Goal: Information Seeking & Learning: Learn about a topic

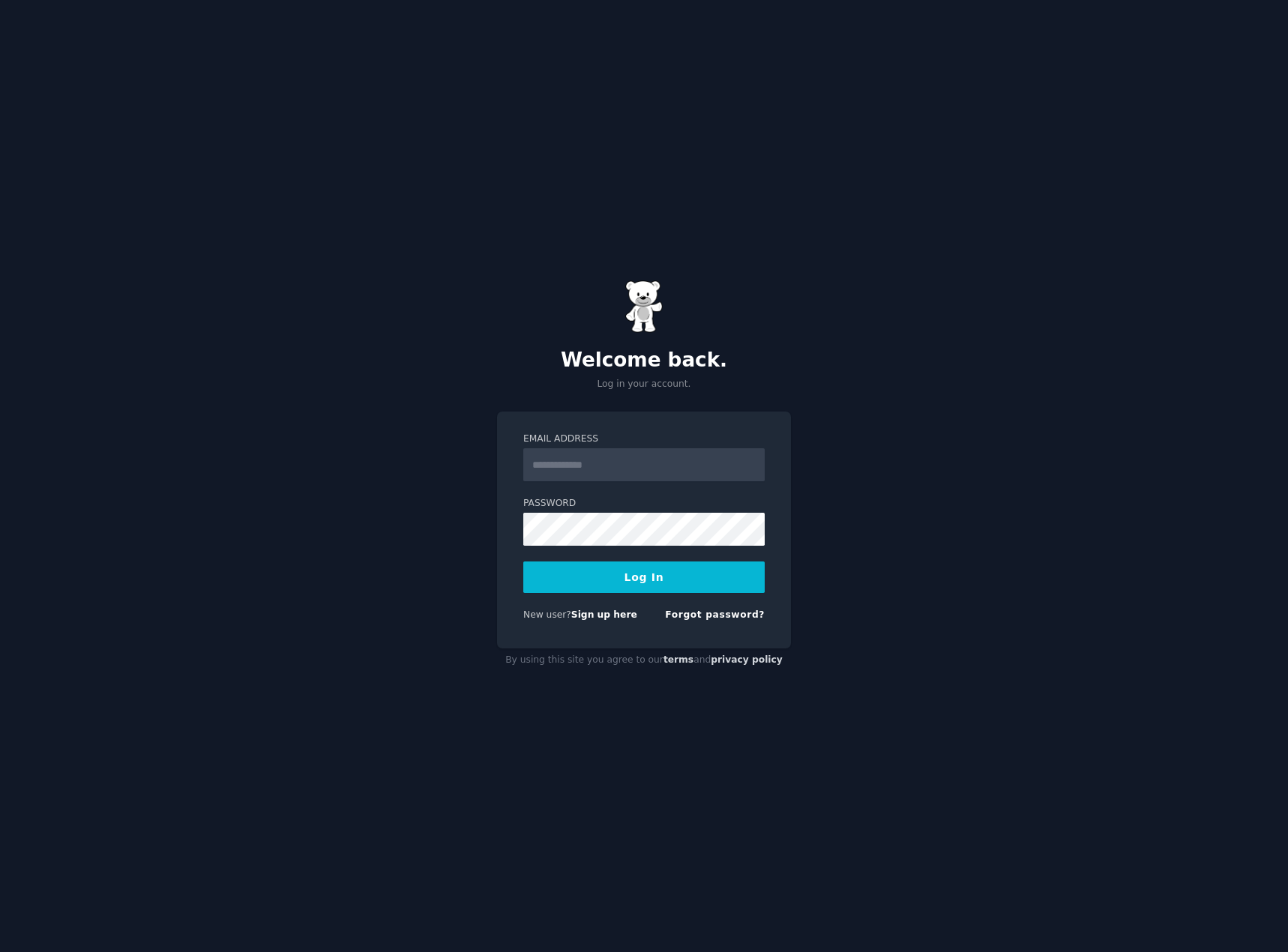
click at [641, 464] on input "Email Address" at bounding box center [644, 464] width 242 height 33
click at [0, 952] on com-1password-button at bounding box center [0, 952] width 0 height 0
type input "**********"
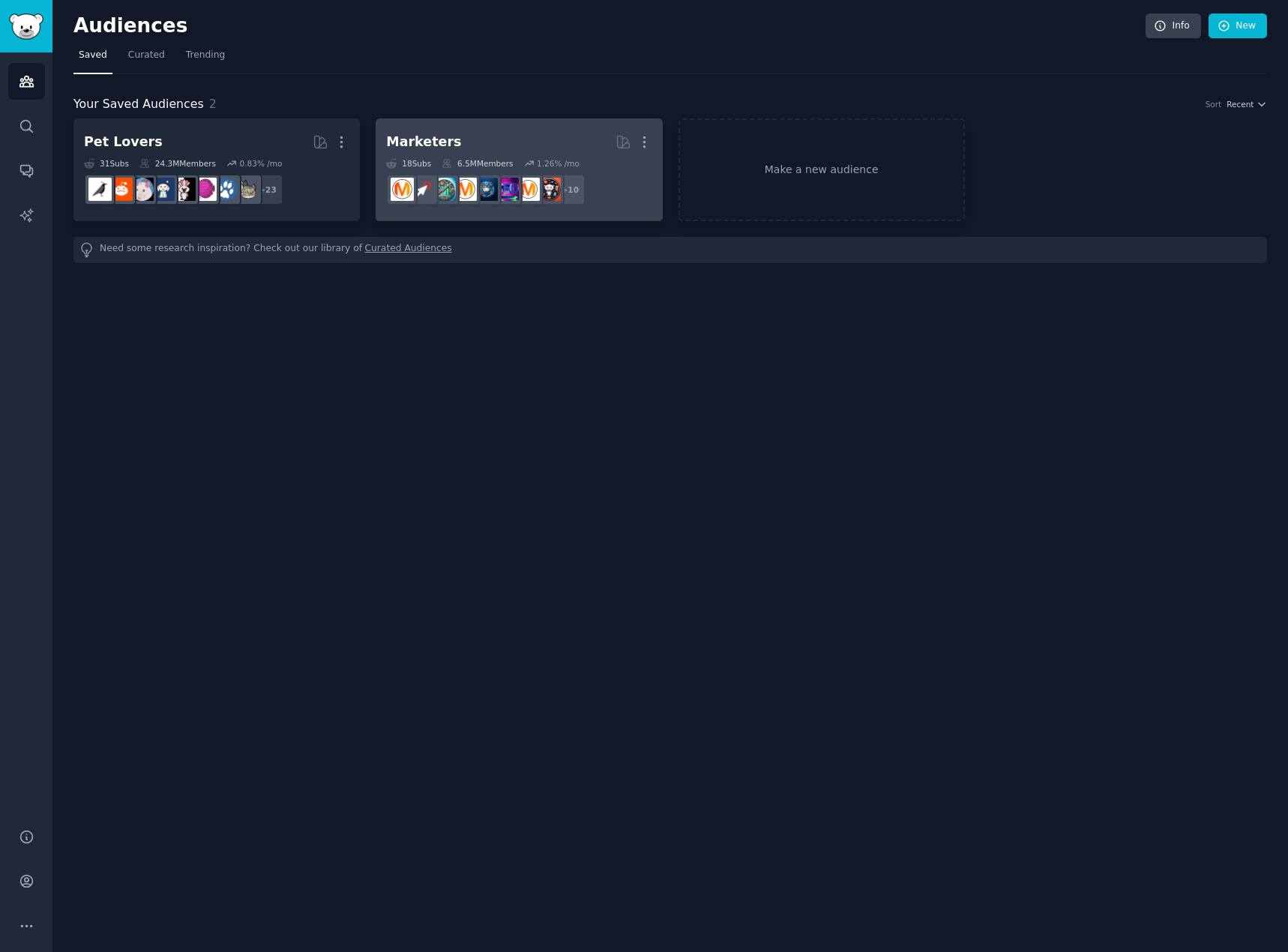
click at [431, 136] on div "Marketers" at bounding box center [423, 142] width 75 height 19
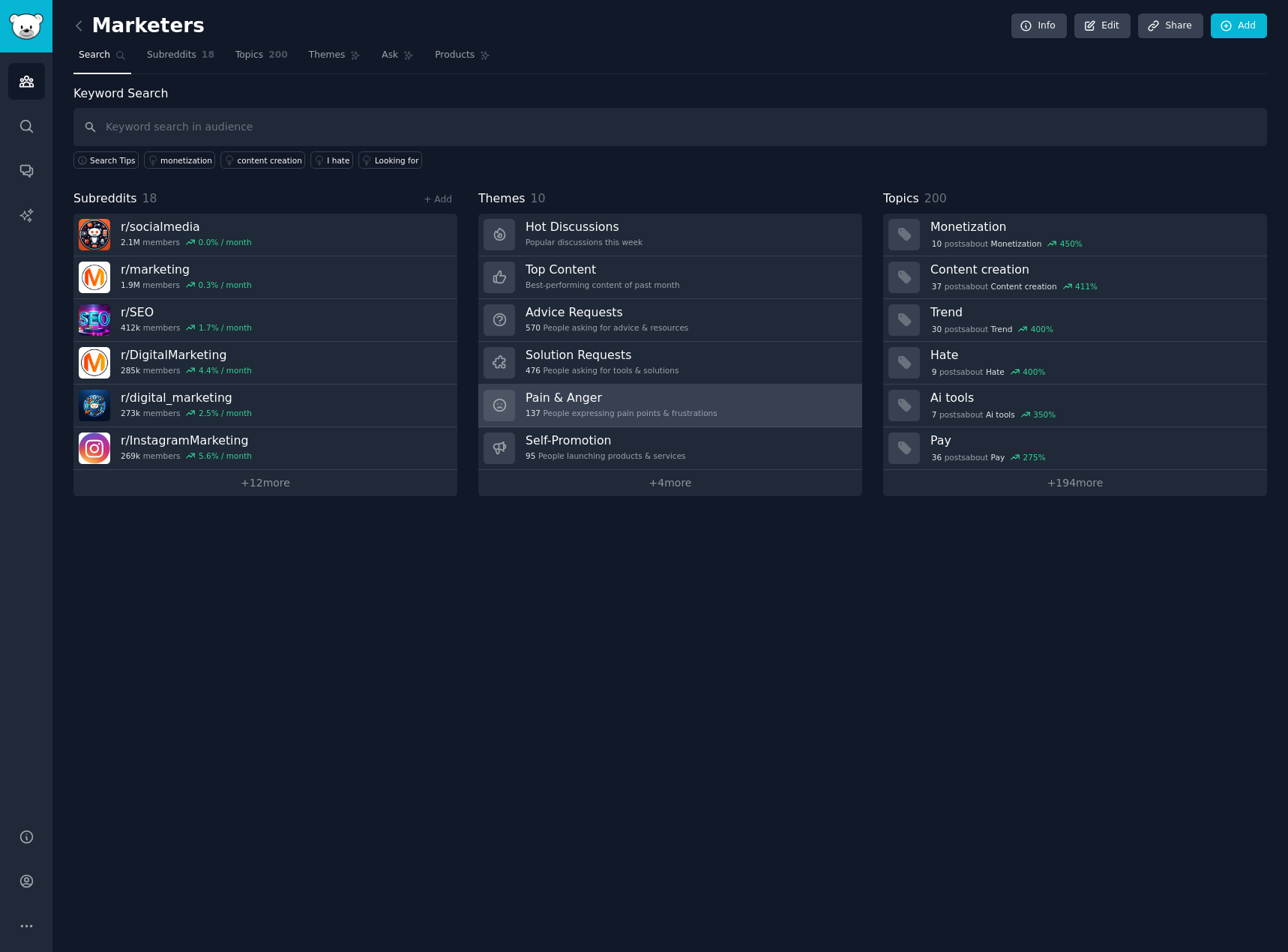
click at [632, 407] on div "Pain & Anger 137 People expressing pain points & frustrations" at bounding box center [622, 405] width 192 height 32
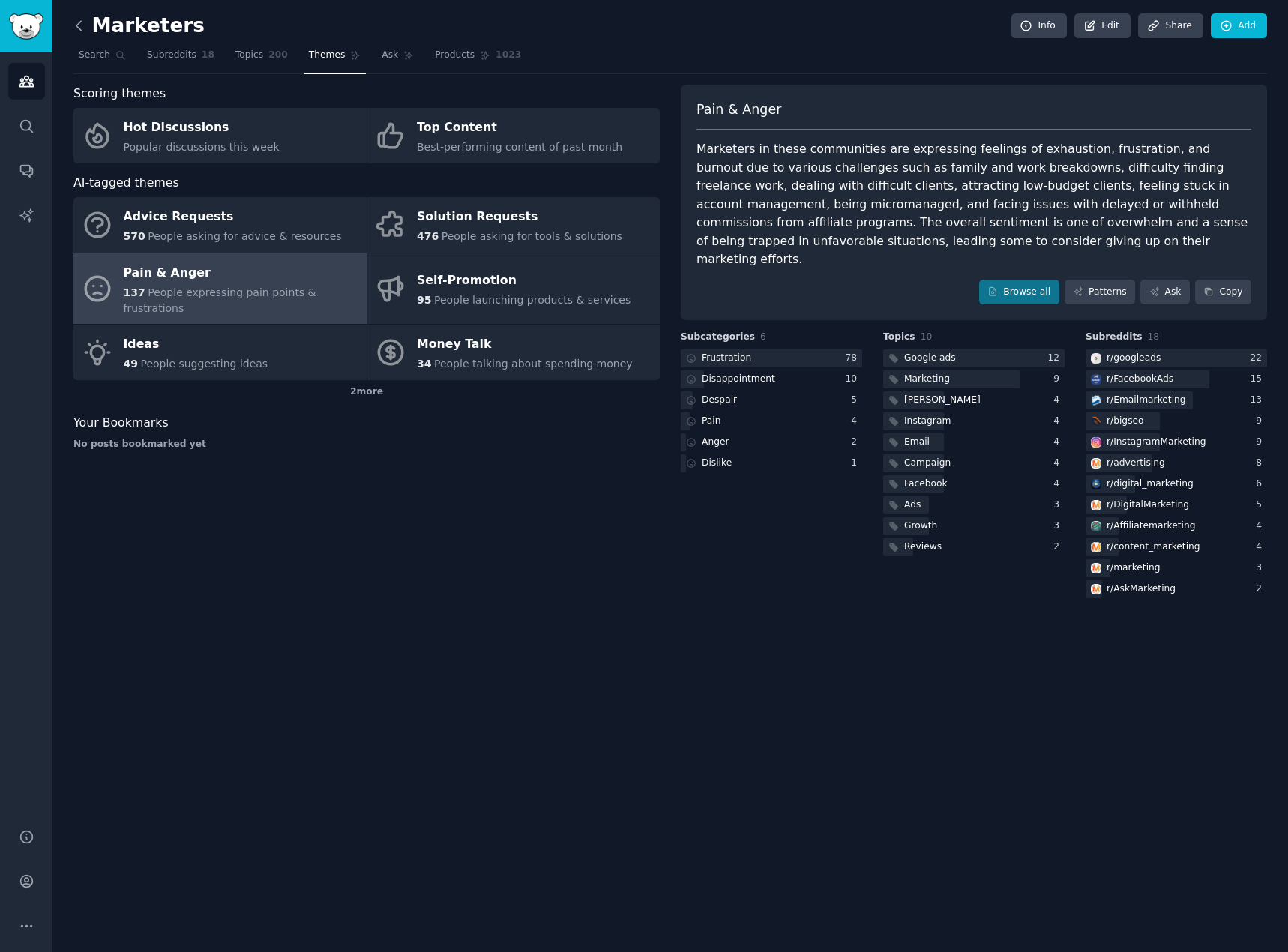
click at [83, 30] on icon at bounding box center [79, 26] width 15 height 15
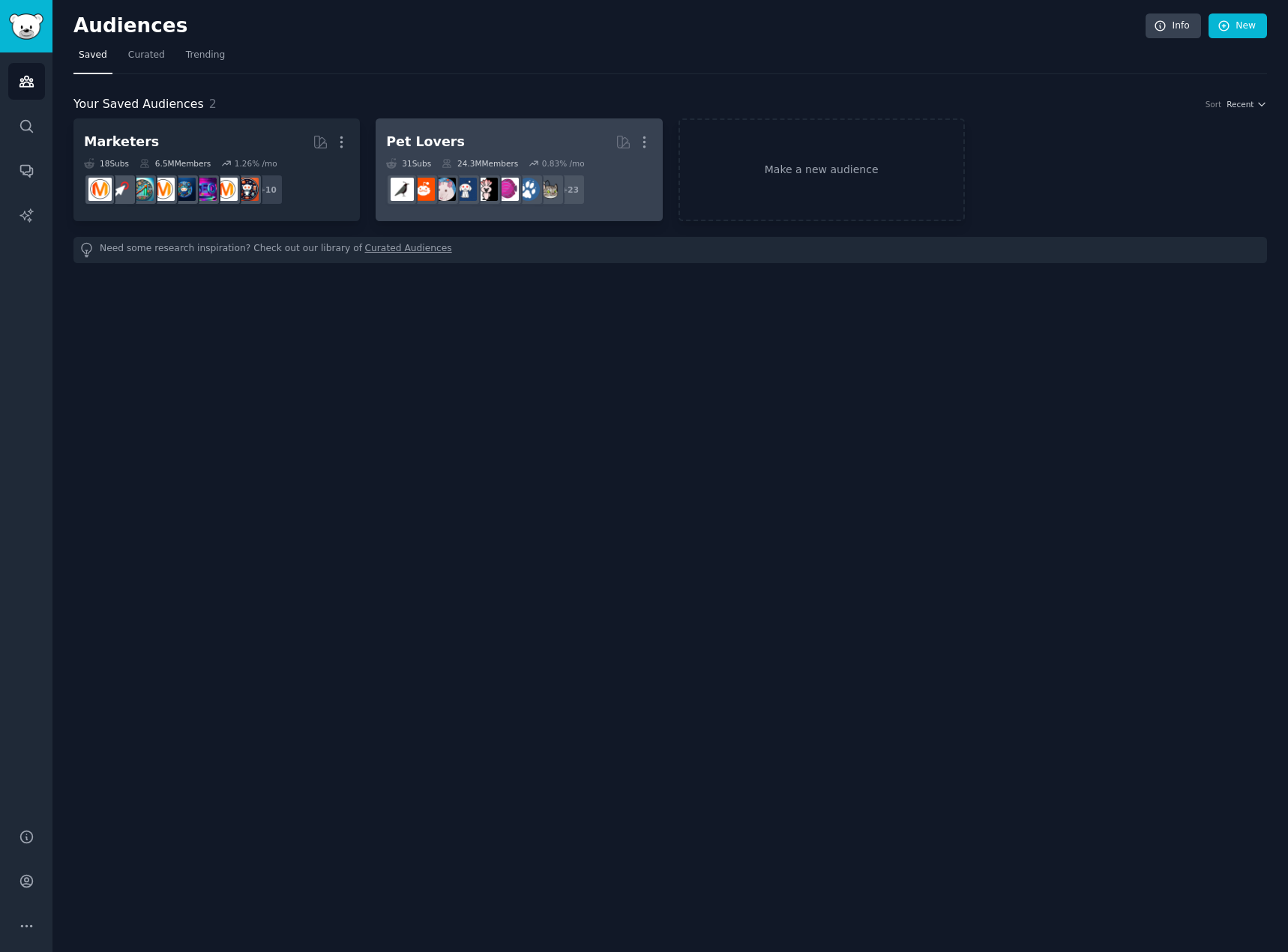
click at [453, 146] on h2 "Pet Lovers More" at bounding box center [518, 141] width 266 height 26
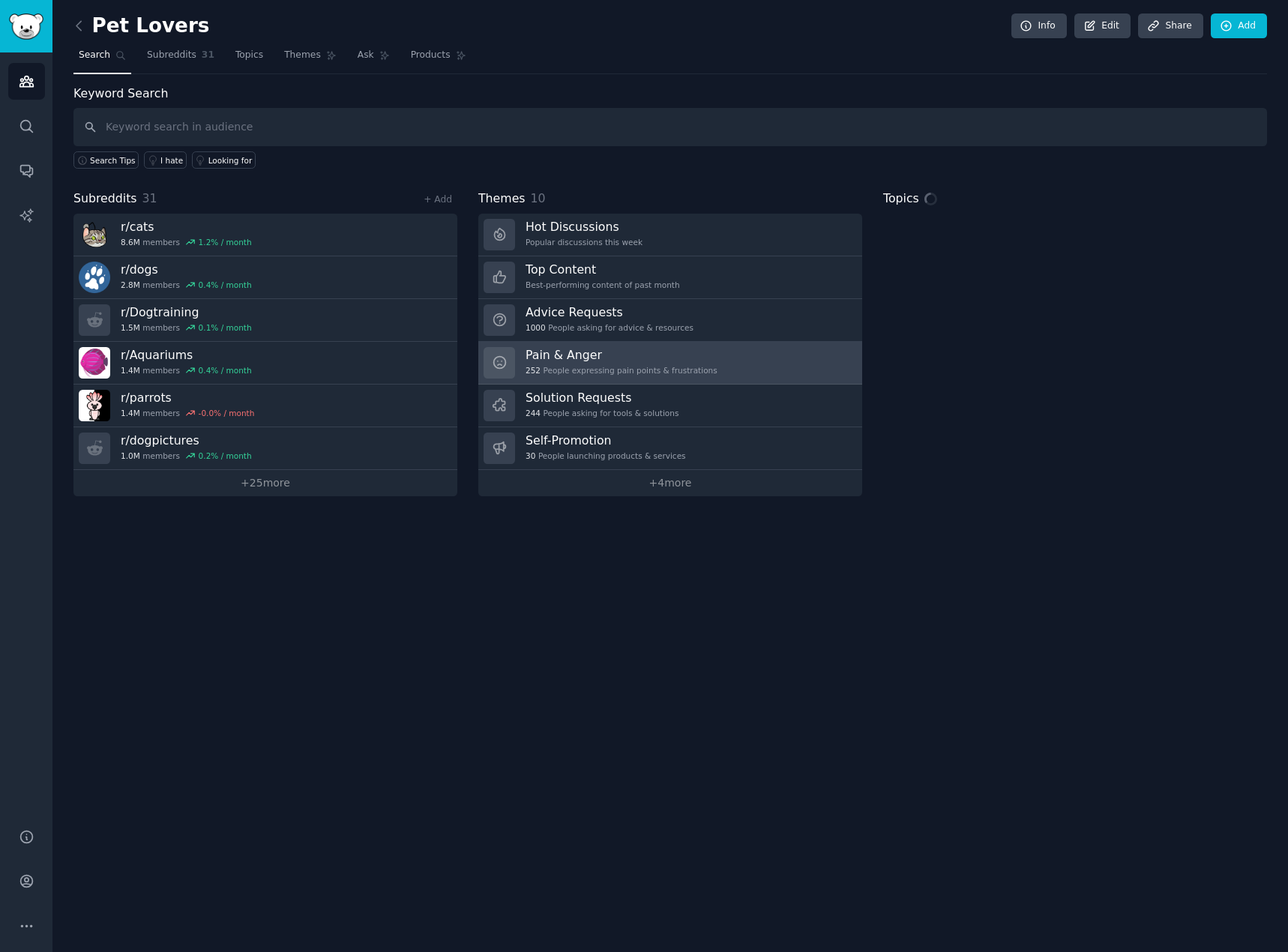
click at [567, 355] on h3 "Pain & Anger" at bounding box center [622, 355] width 192 height 15
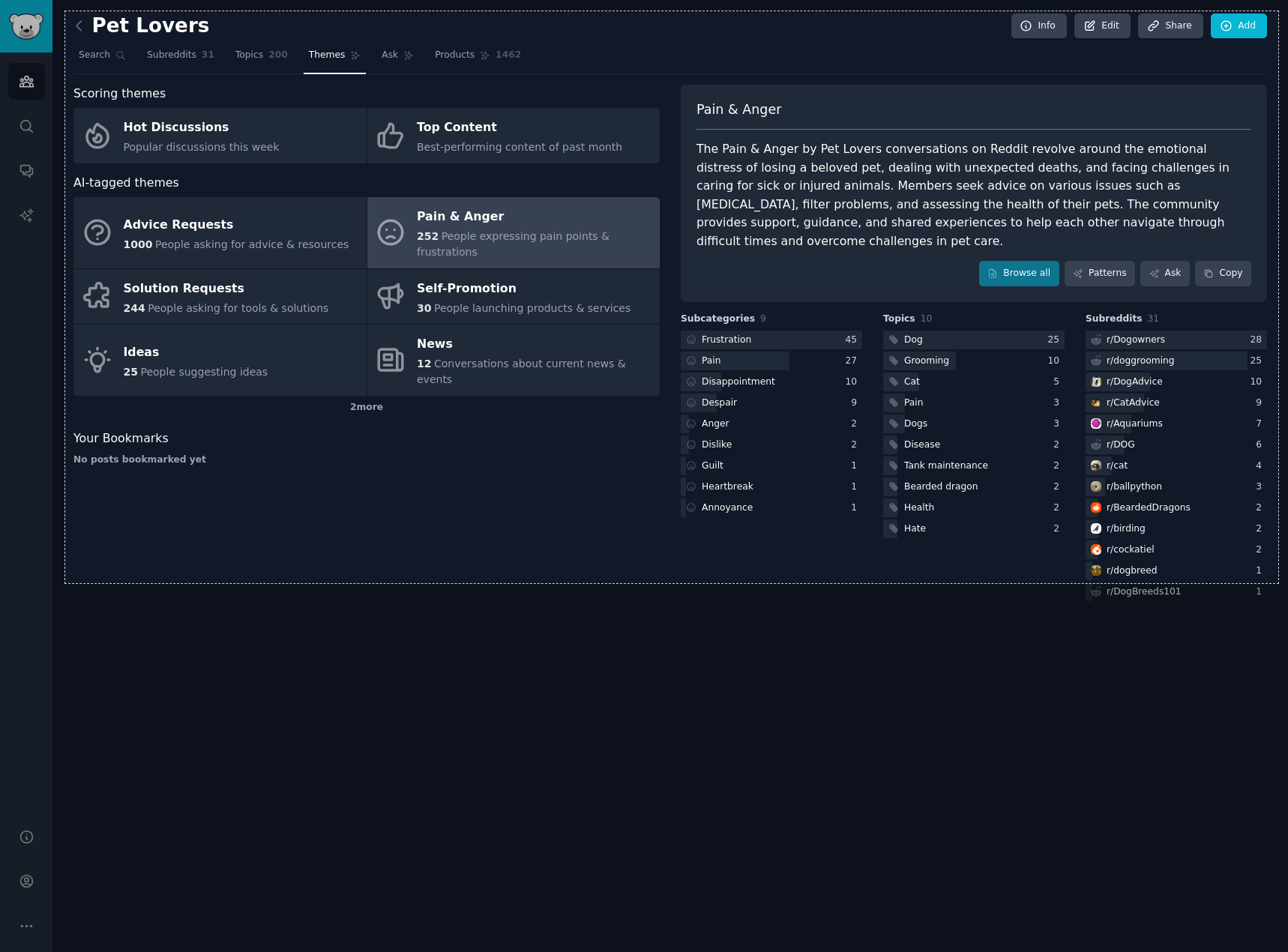
drag, startPoint x: 65, startPoint y: 12, endPoint x: 1278, endPoint y: 583, distance: 1340.7
click at [1278, 583] on div "1618 X 763" at bounding box center [644, 476] width 1288 height 952
